Goal: Task Accomplishment & Management: Complete application form

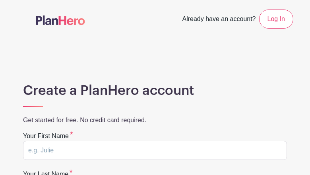
type input "OwuYXdeOl"
type input "sEQesgywtUBr"
type input "[PERSON_NAME][EMAIL_ADDRESS][PERSON_NAME][DOMAIN_NAME]"
